Goal: Register for event/course

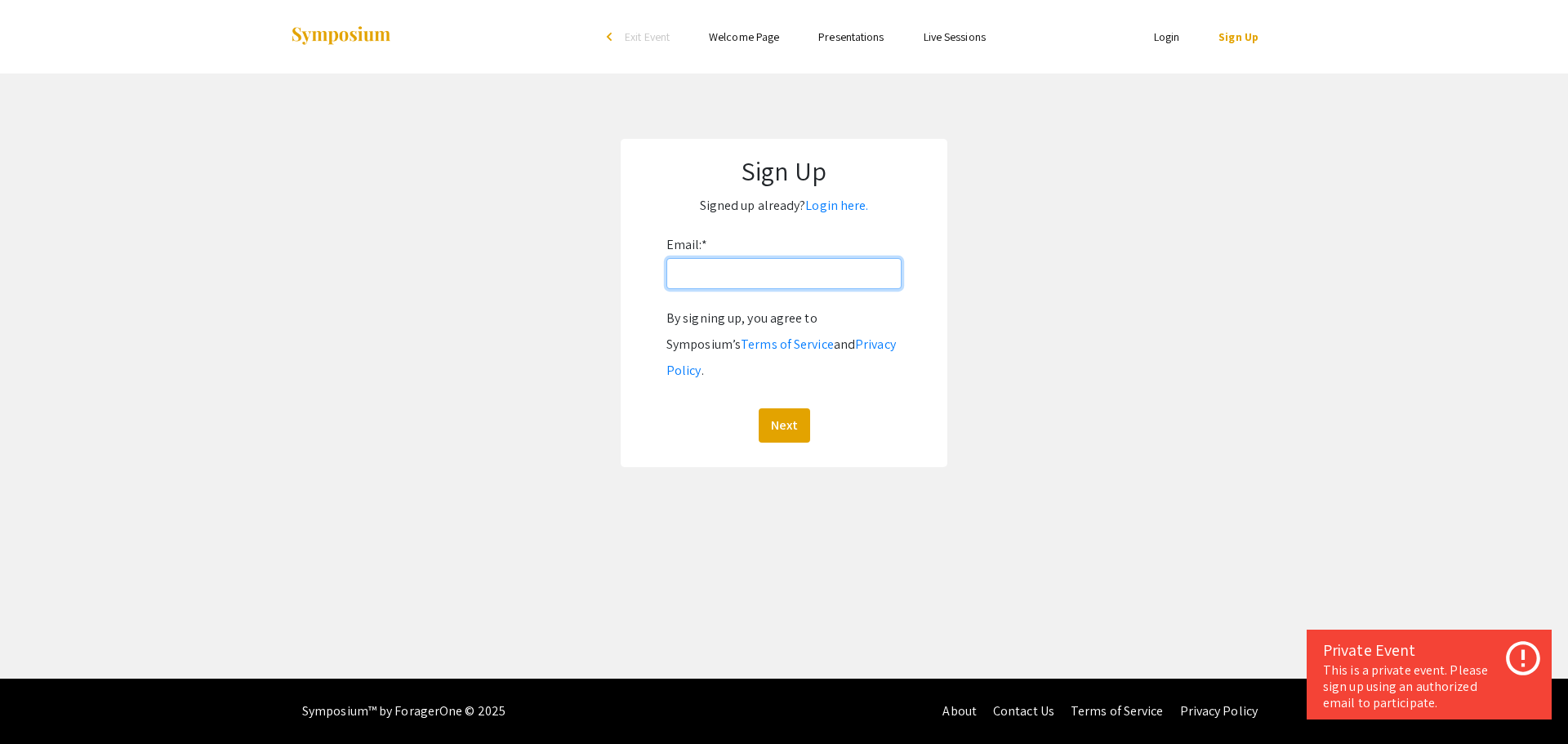
click at [706, 274] on input "Email: *" at bounding box center [783, 273] width 235 height 31
type input "[EMAIL_ADDRESS][DOMAIN_NAME]"
click at [789, 408] on button "Next" at bounding box center [784, 425] width 51 height 34
